Goal: Task Accomplishment & Management: Complete application form

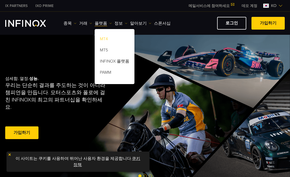
click at [106, 39] on link "MT4" at bounding box center [115, 39] width 40 height 11
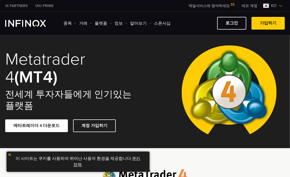
click at [246, 5] on link "데모 계정" at bounding box center [249, 5] width 23 height 5
